Goal: Task Accomplishment & Management: Complete application form

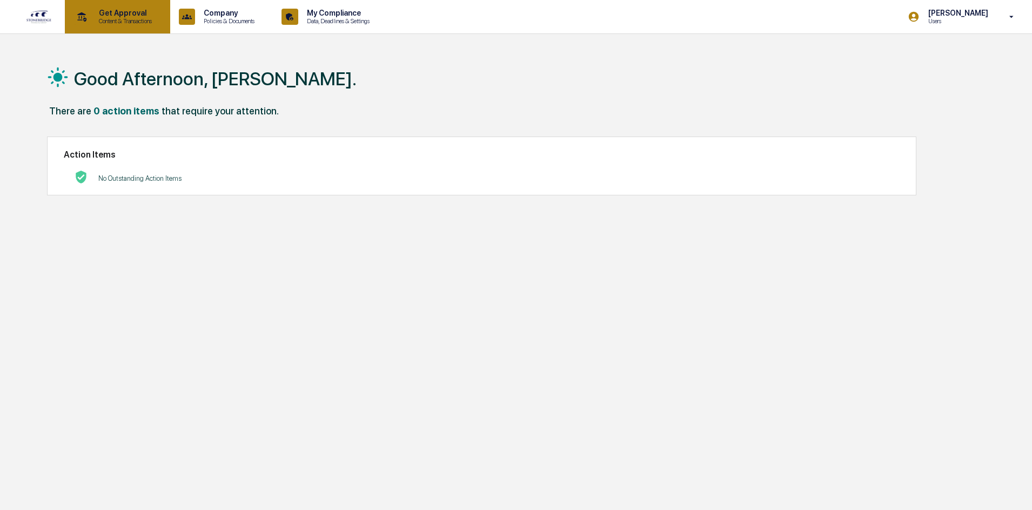
click at [106, 17] on p "Get Approval" at bounding box center [123, 13] width 67 height 9
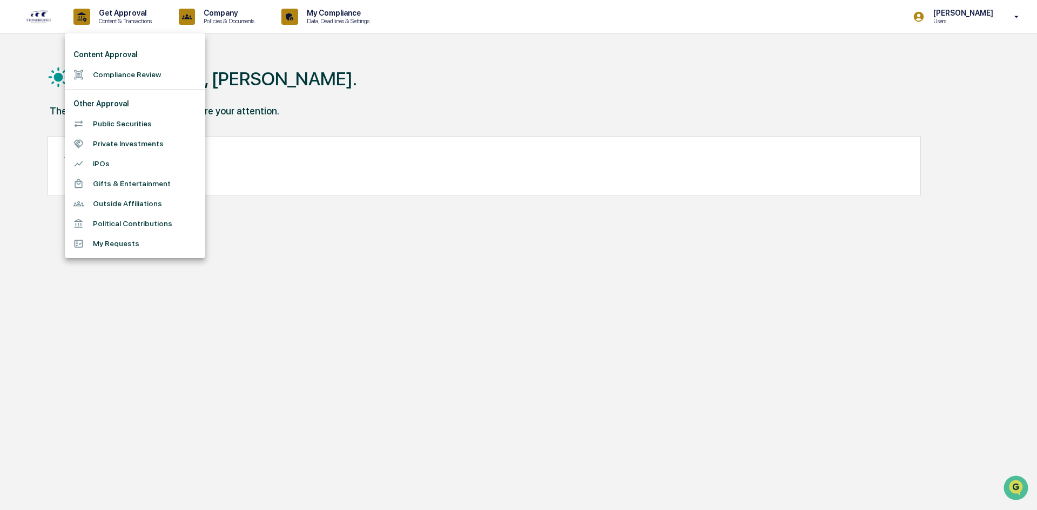
click at [135, 77] on li "Compliance Review" at bounding box center [135, 75] width 140 height 20
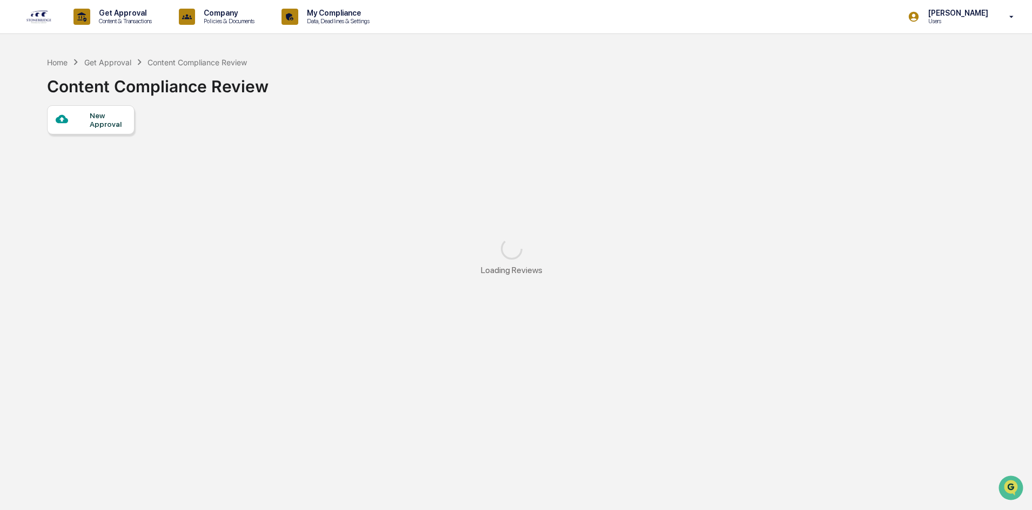
click at [112, 121] on div "New Approval" at bounding box center [108, 119] width 36 height 17
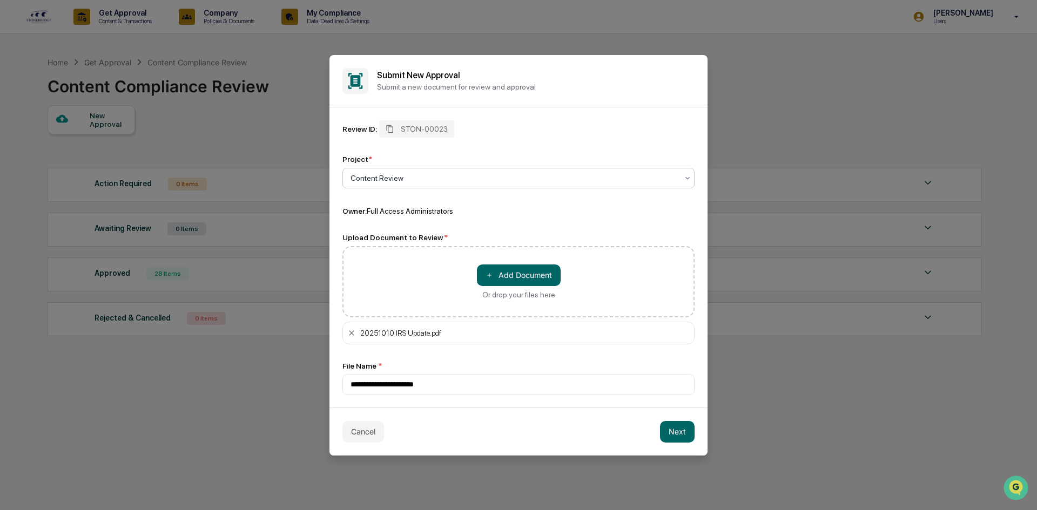
click at [482, 170] on div "Content Review" at bounding box center [518, 178] width 352 height 21
click at [675, 429] on button "Next" at bounding box center [677, 432] width 35 height 22
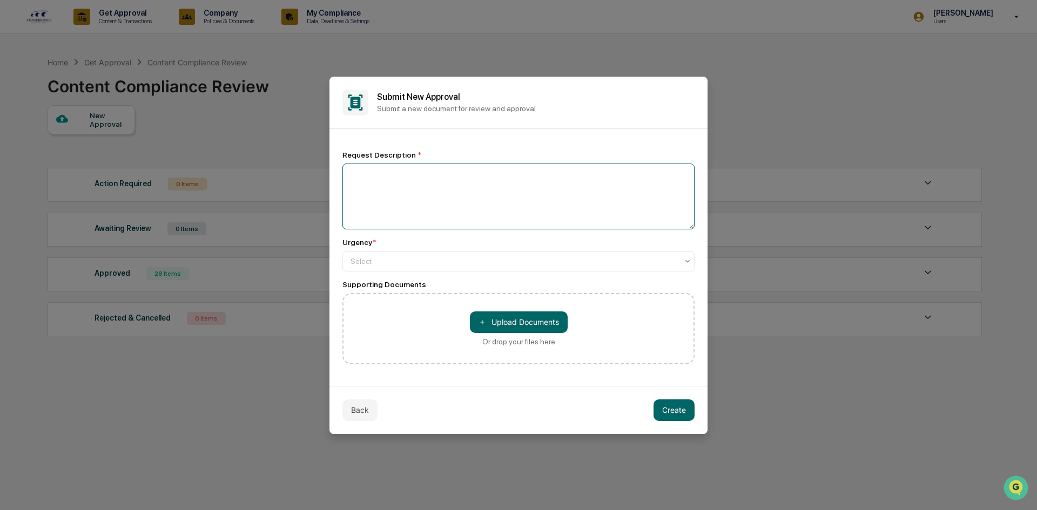
click at [462, 199] on textarea at bounding box center [518, 197] width 352 height 66
type textarea "**********"
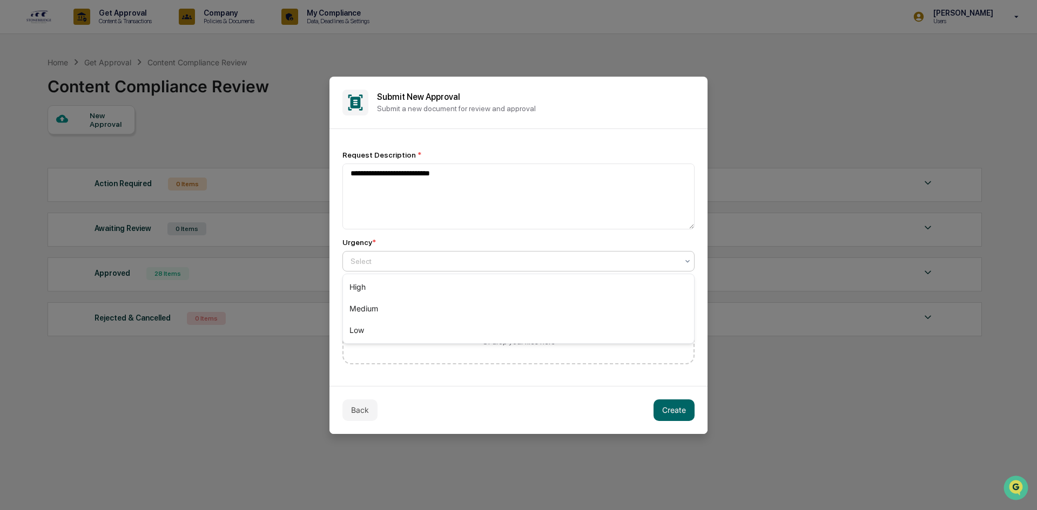
drag, startPoint x: 436, startPoint y: 256, endPoint x: 436, endPoint y: 272, distance: 16.2
click at [436, 257] on div at bounding box center [514, 261] width 327 height 11
drag, startPoint x: 419, startPoint y: 325, endPoint x: 464, endPoint y: 299, distance: 52.0
click at [419, 325] on div "Low" at bounding box center [518, 331] width 351 height 22
click at [676, 411] on button "Create" at bounding box center [674, 411] width 41 height 22
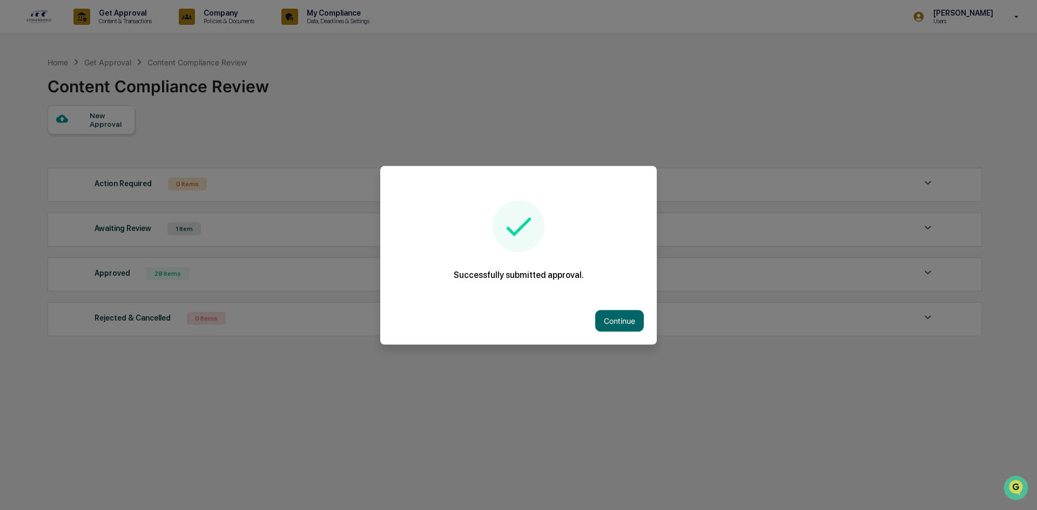
drag, startPoint x: 631, startPoint y: 322, endPoint x: 688, endPoint y: 284, distance: 68.0
click at [631, 322] on button "Continue" at bounding box center [619, 321] width 49 height 22
